Goal: Task Accomplishment & Management: Manage account settings

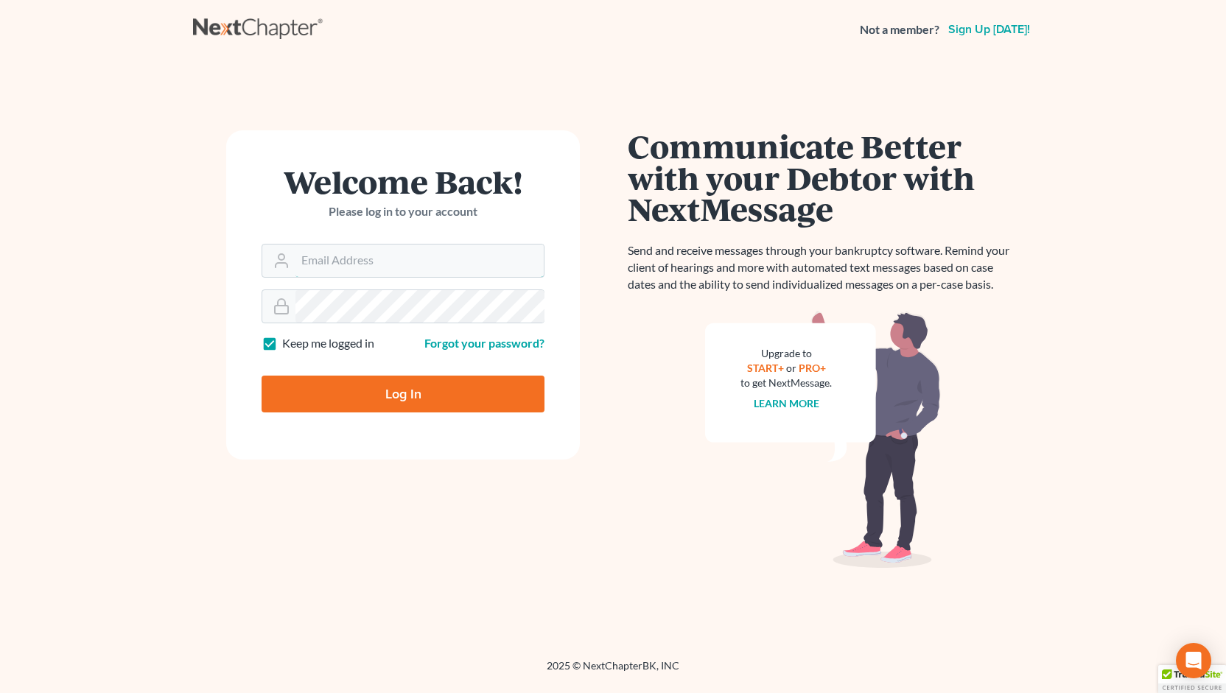
type input "[PERSON_NAME][EMAIL_ADDRESS][DOMAIN_NAME]"
click at [371, 401] on input "Log In" at bounding box center [403, 394] width 283 height 37
type input "Thinking..."
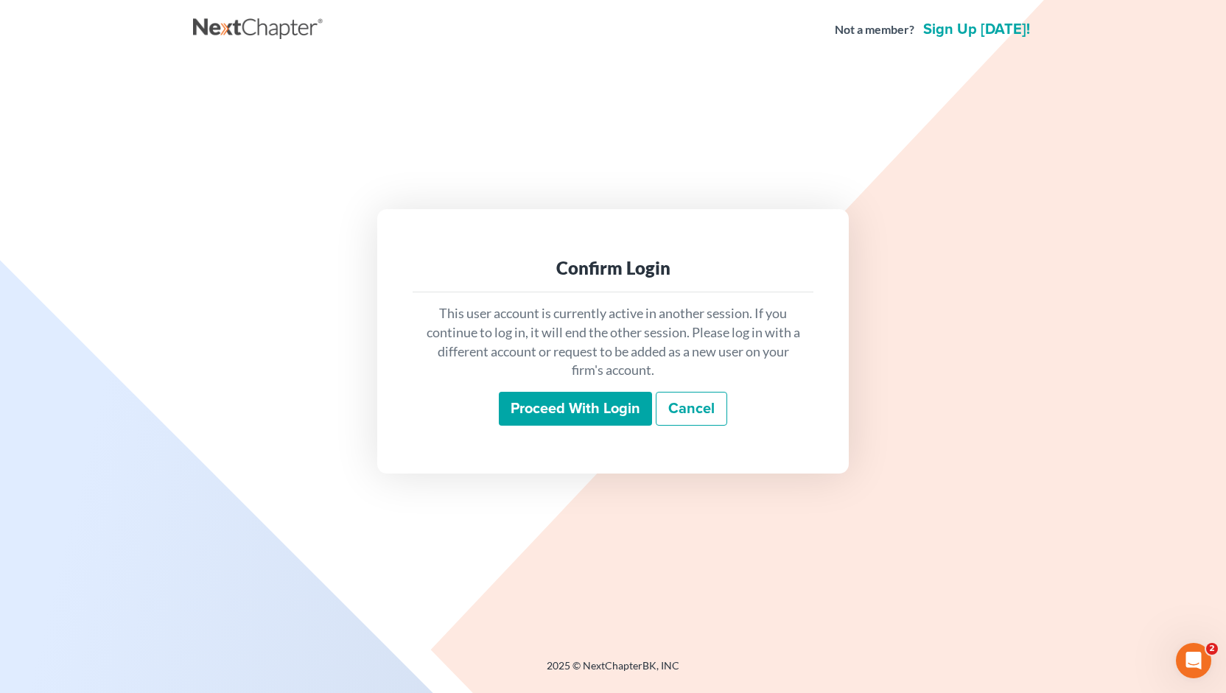
click at [569, 410] on input "Proceed with login" at bounding box center [575, 409] width 153 height 34
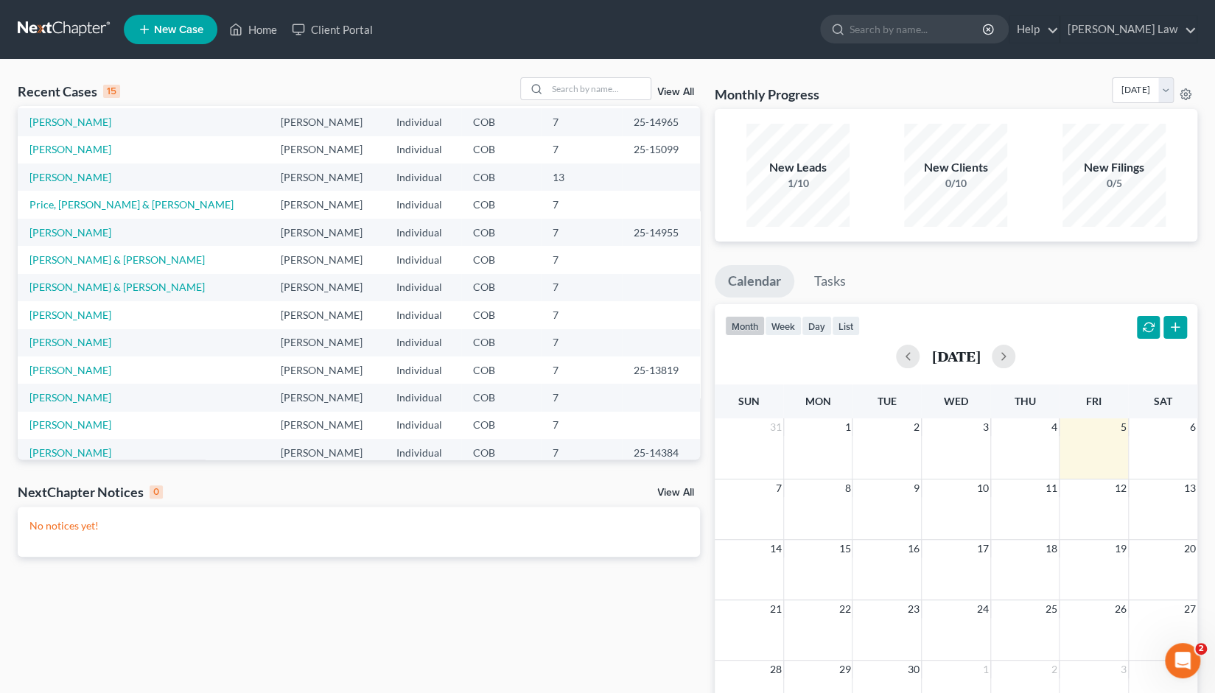
scroll to position [101, 0]
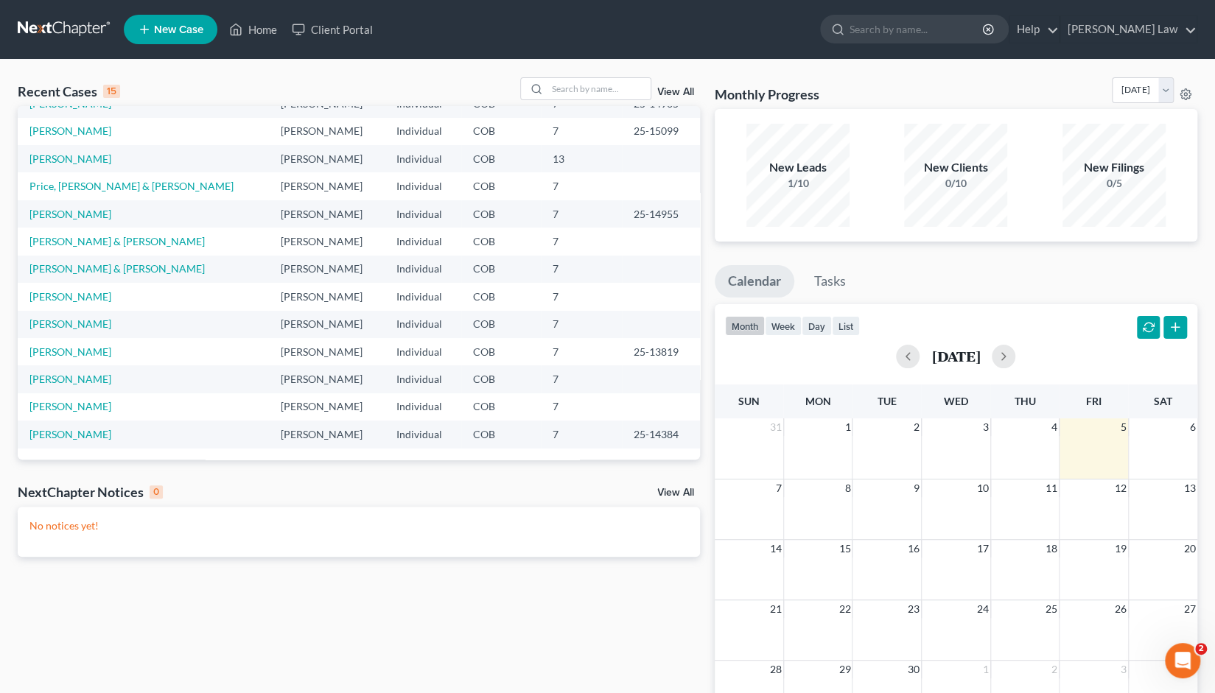
click at [670, 86] on div "View All" at bounding box center [610, 88] width 180 height 23
click at [676, 94] on link "View All" at bounding box center [675, 92] width 37 height 10
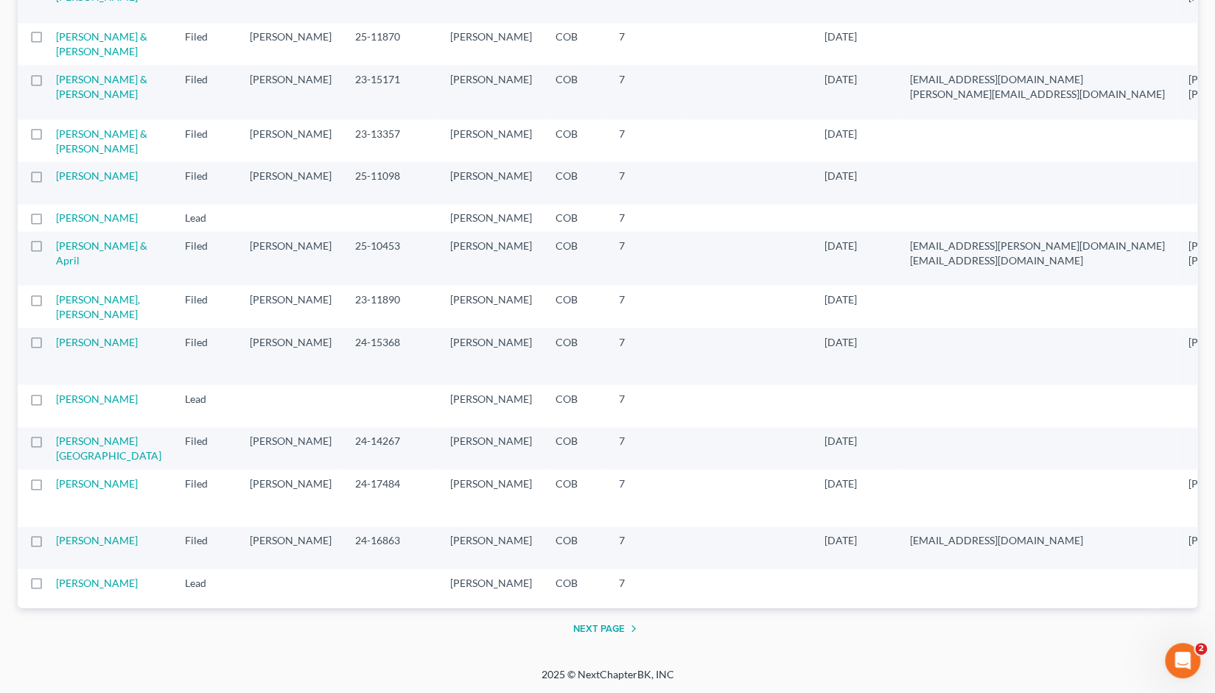
scroll to position [3097, 0]
click at [606, 637] on button "Next Page" at bounding box center [607, 629] width 69 height 18
